Goal: Browse casually

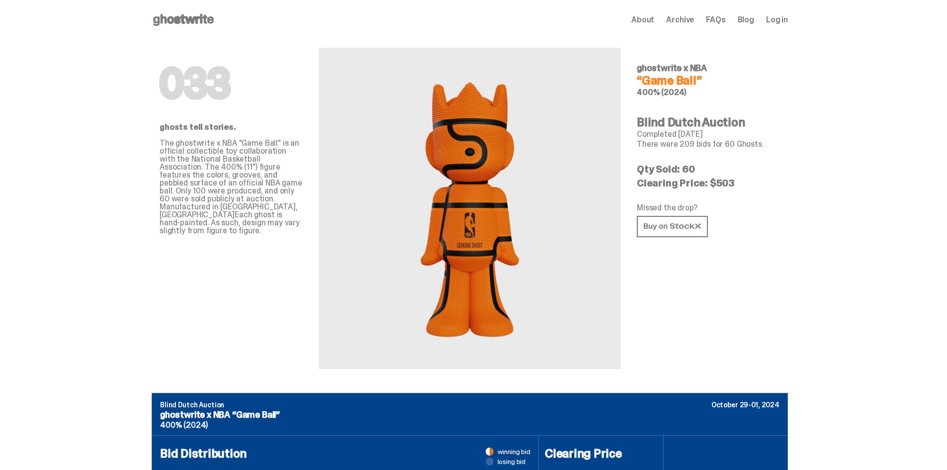
click at [209, 31] on div "Open main menu Home About Archive FAQs Blog Log in About Archive FAQs Blog Log …" at bounding box center [470, 20] width 636 height 40
click at [203, 20] on icon at bounding box center [184, 20] width 64 height 16
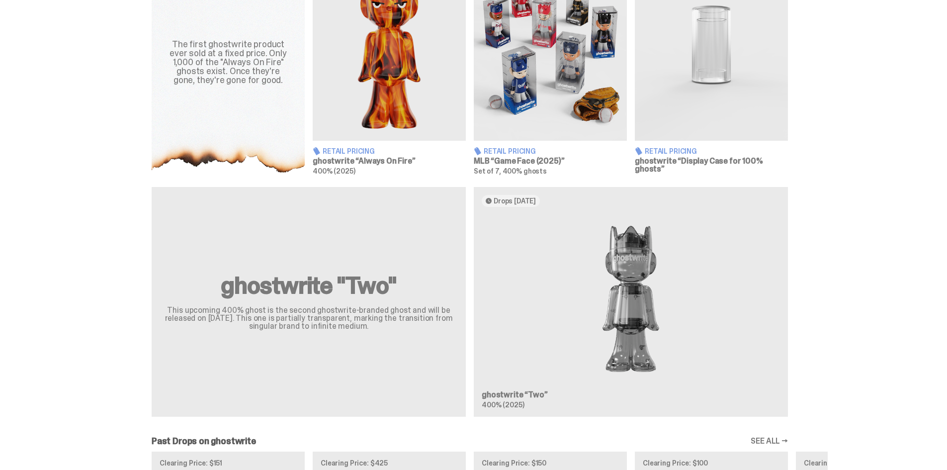
scroll to position [298, 0]
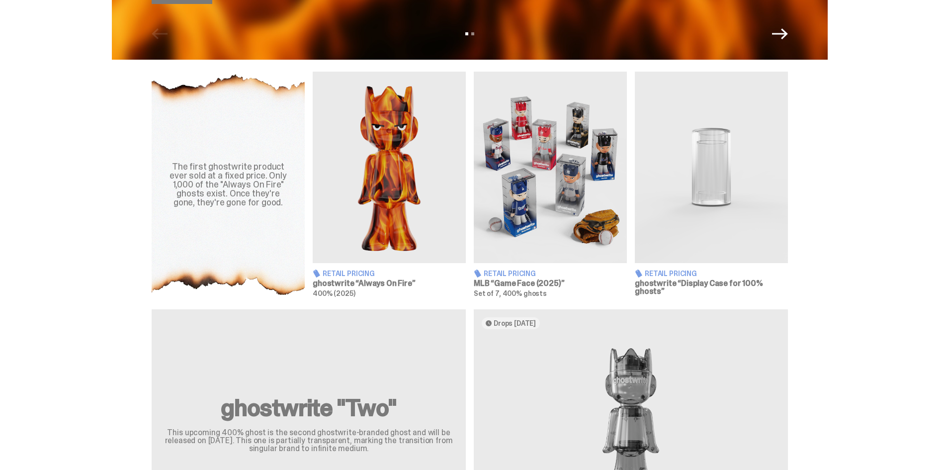
click at [403, 170] on img at bounding box center [389, 167] width 153 height 191
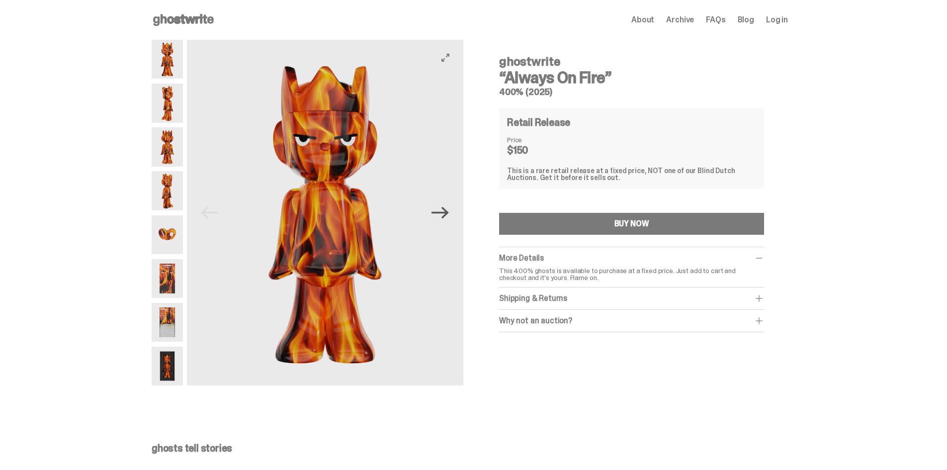
click at [448, 214] on icon "Next" at bounding box center [440, 212] width 17 height 17
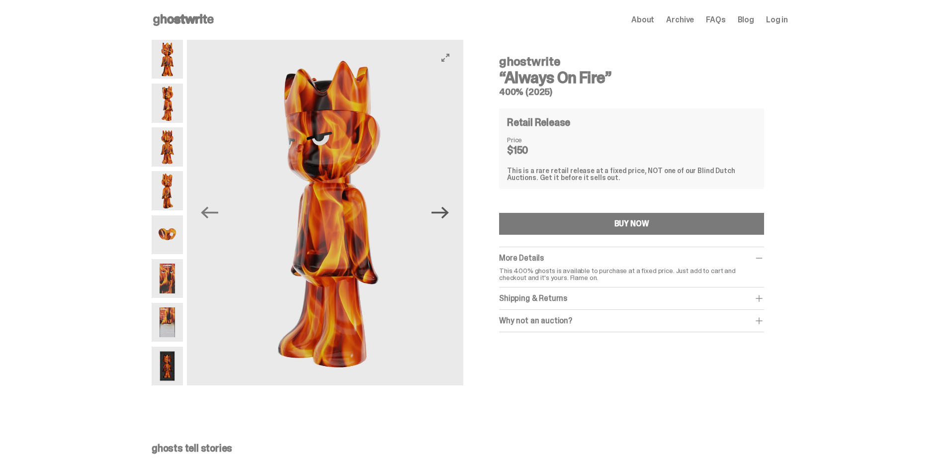
click at [448, 214] on icon "Next" at bounding box center [440, 212] width 17 height 17
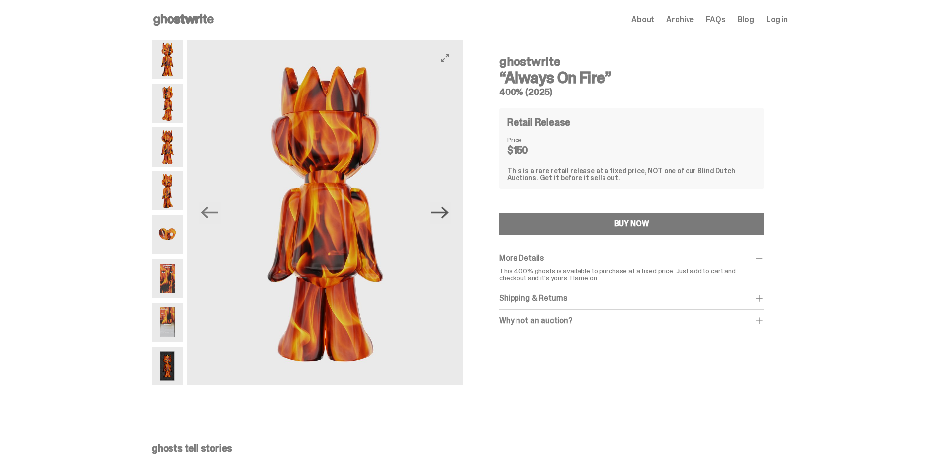
click at [448, 214] on icon "Next" at bounding box center [440, 212] width 17 height 17
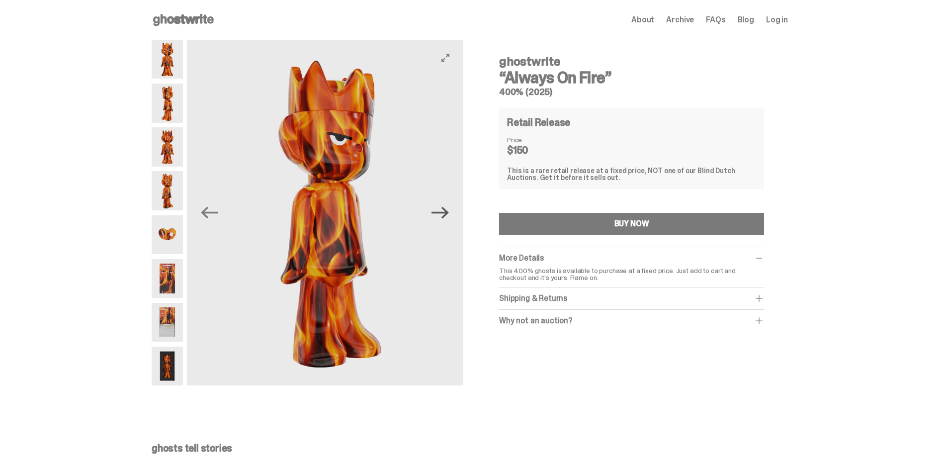
click at [448, 214] on icon "Next" at bounding box center [440, 212] width 17 height 17
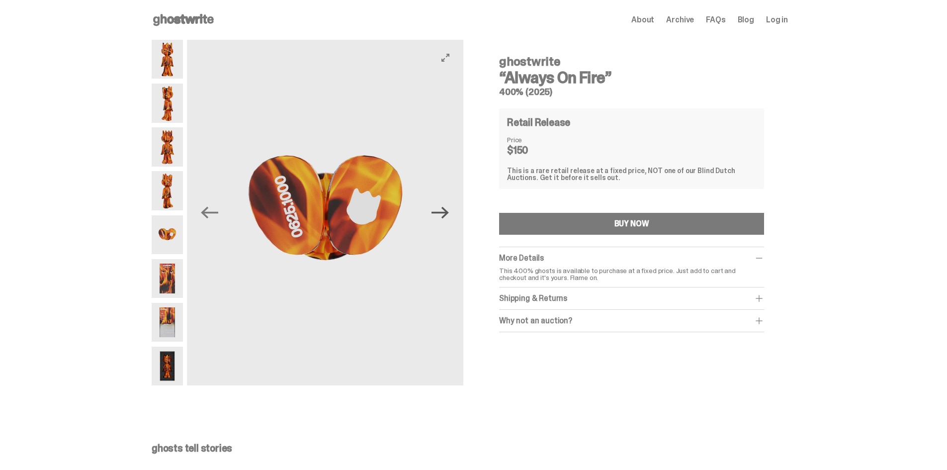
click at [448, 214] on icon "Next" at bounding box center [440, 212] width 17 height 17
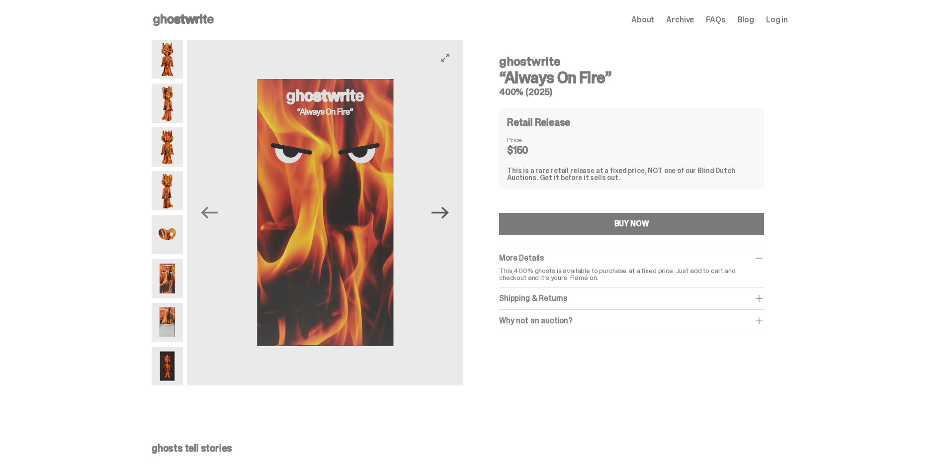
click at [448, 214] on icon "Next" at bounding box center [440, 212] width 17 height 17
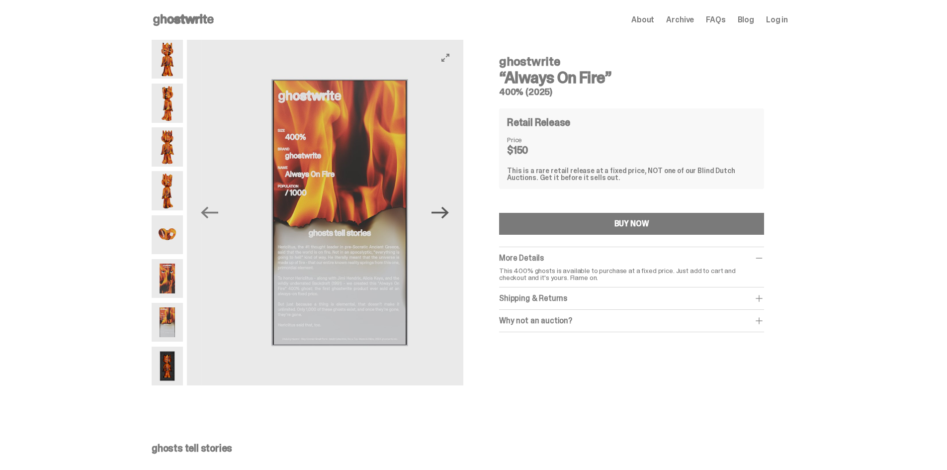
click at [448, 214] on icon "Next" at bounding box center [440, 212] width 17 height 17
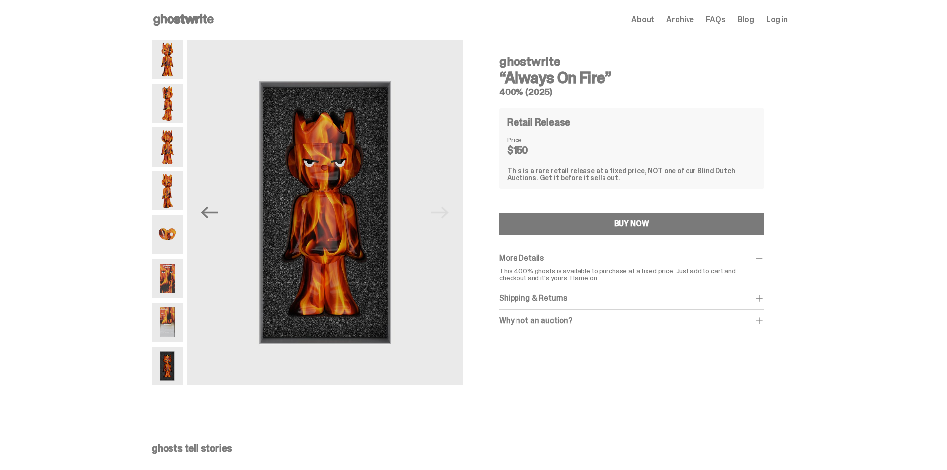
click at [169, 62] on img at bounding box center [167, 59] width 31 height 39
